Goal: Information Seeking & Learning: Learn about a topic

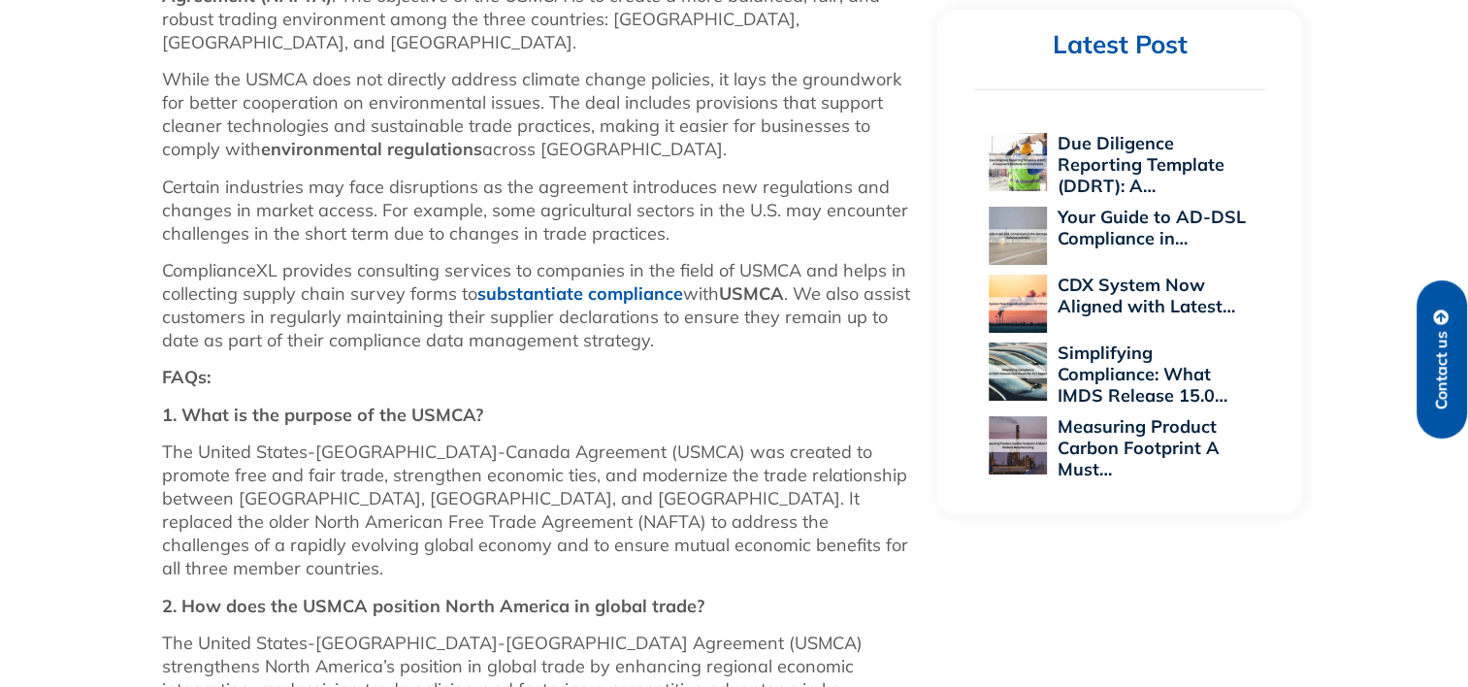
scroll to position [1278, 0]
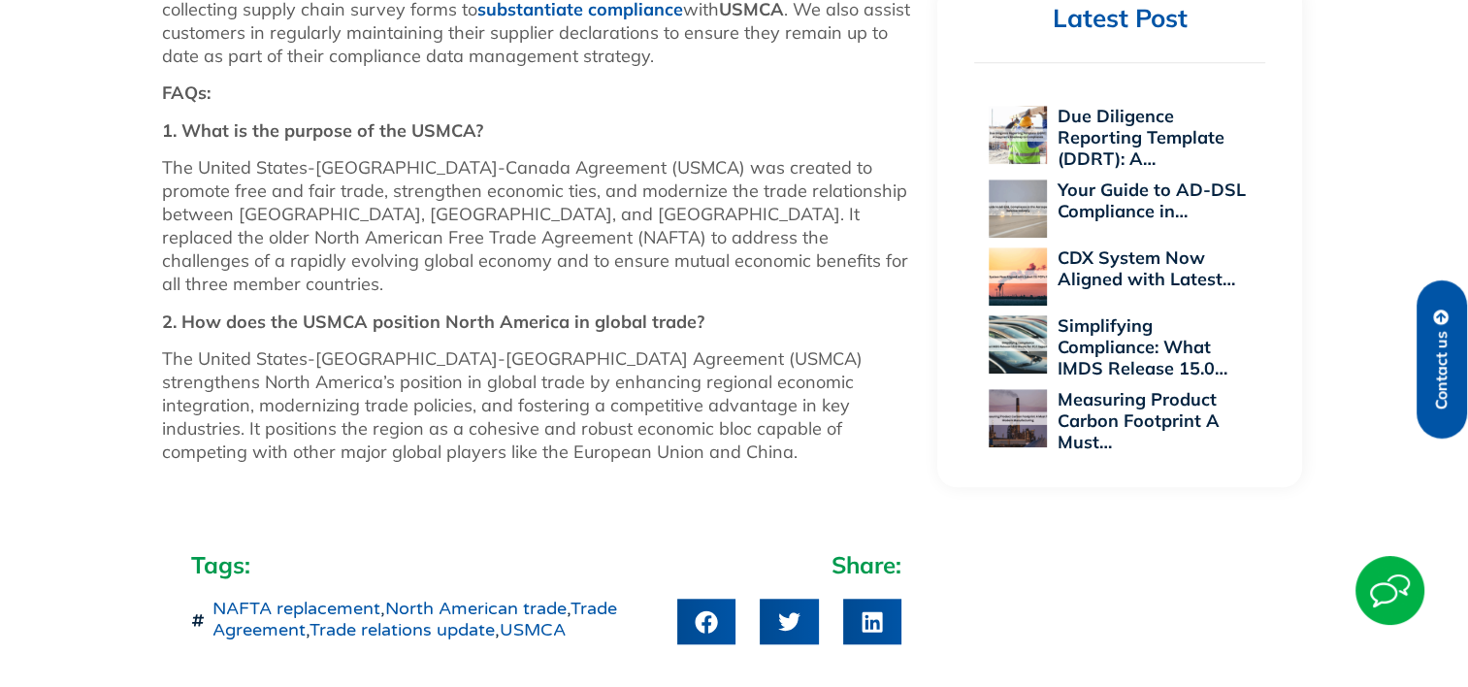
scroll to position [1560, 0]
